Goal: Task Accomplishment & Management: Manage account settings

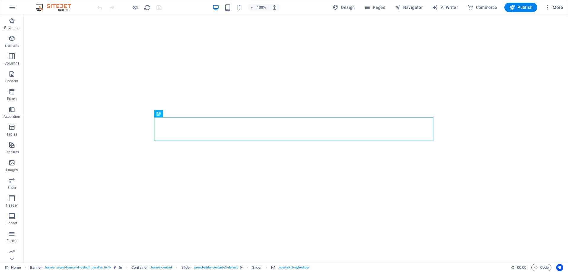
click at [551, 8] on span "More" at bounding box center [553, 7] width 19 height 6
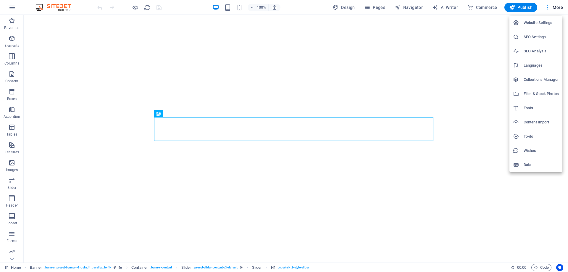
click at [538, 37] on h6 "SEO Settings" at bounding box center [541, 36] width 35 height 7
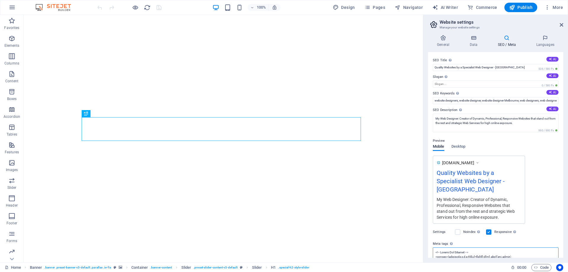
click at [462, 248] on textarea "Meta tags Enter HTML code here that will be placed inside the tags of your webs…" at bounding box center [496, 256] width 126 height 19
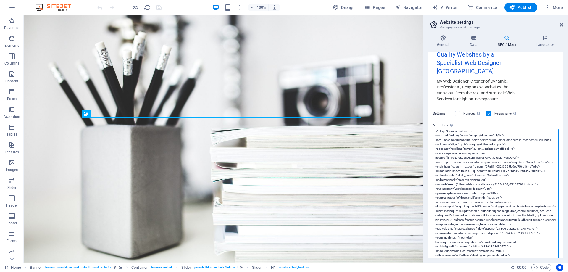
scroll to position [59, 0]
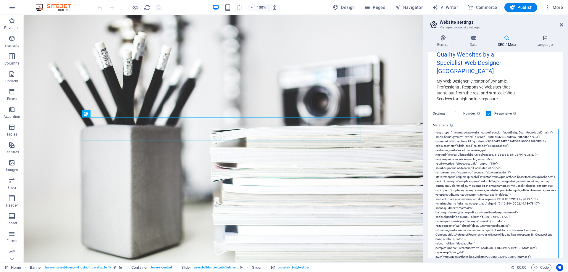
drag, startPoint x: 435, startPoint y: 142, endPoint x: 530, endPoint y: 168, distance: 98.9
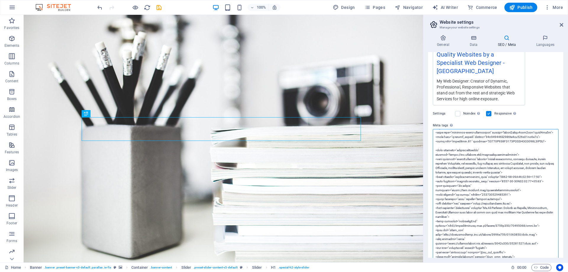
drag, startPoint x: 435, startPoint y: 182, endPoint x: 518, endPoint y: 192, distance: 83.7
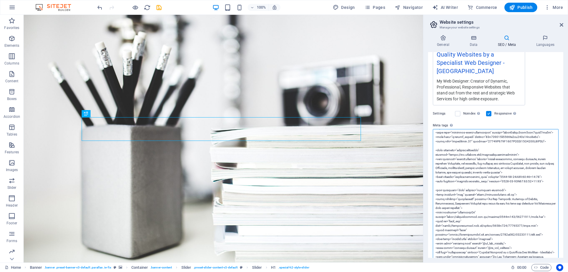
paste textarea "<meta property="fb:admins" content="[URL][DOMAIN_NAME]"> <meta property="fb:pag…"
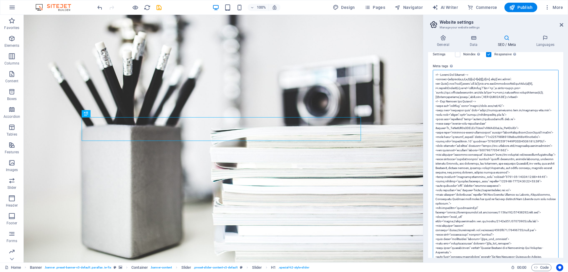
scroll to position [30, 0]
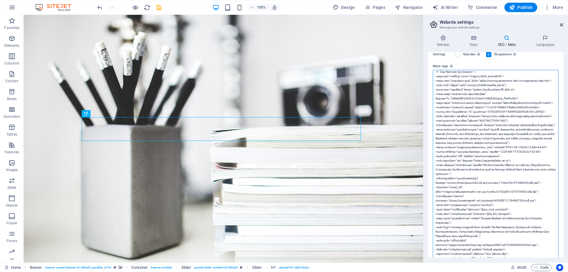
type textarea "<!-- Google Tag Manager --> <script>(function(w,d,s,l,i){w[l]=w[l]||[];w[l].pus…"
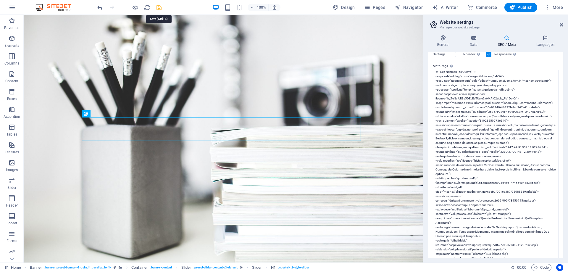
click at [159, 8] on icon "save" at bounding box center [159, 7] width 7 height 7
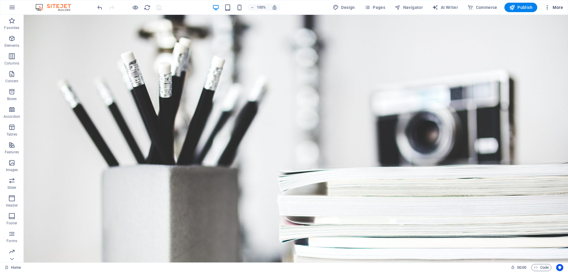
click at [554, 8] on span "More" at bounding box center [553, 7] width 19 height 6
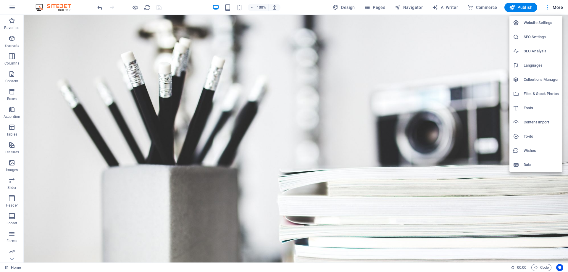
click at [537, 38] on h6 "SEO Settings" at bounding box center [541, 36] width 35 height 7
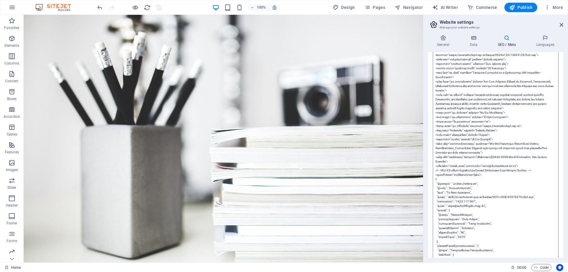
scroll to position [296, 0]
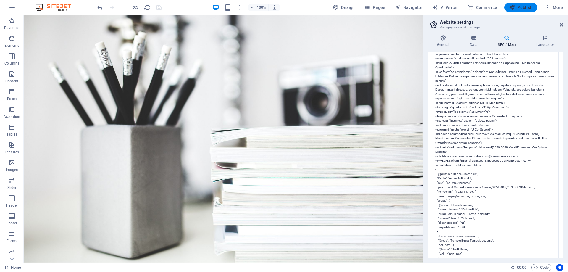
click at [514, 8] on icon "button" at bounding box center [512, 7] width 6 height 6
